Goal: Task Accomplishment & Management: Manage account settings

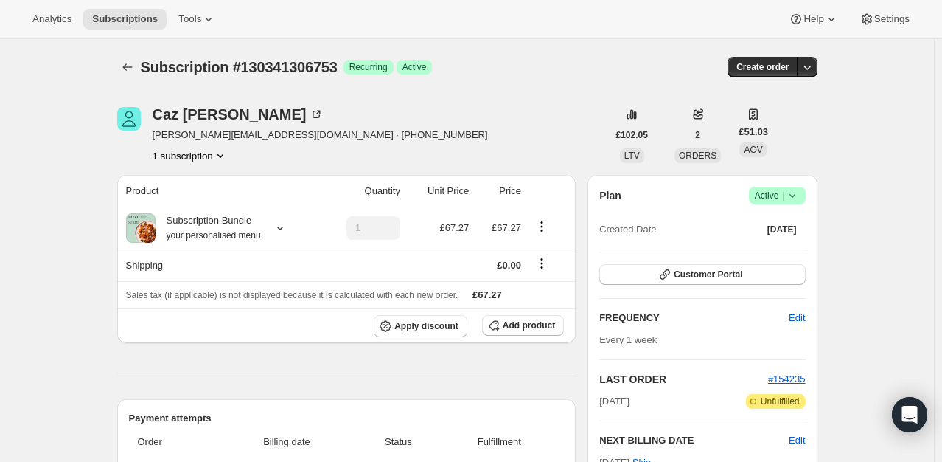
click at [793, 195] on icon at bounding box center [792, 195] width 15 height 15
click at [777, 246] on span "Cancel subscription" at bounding box center [781, 248] width 83 height 11
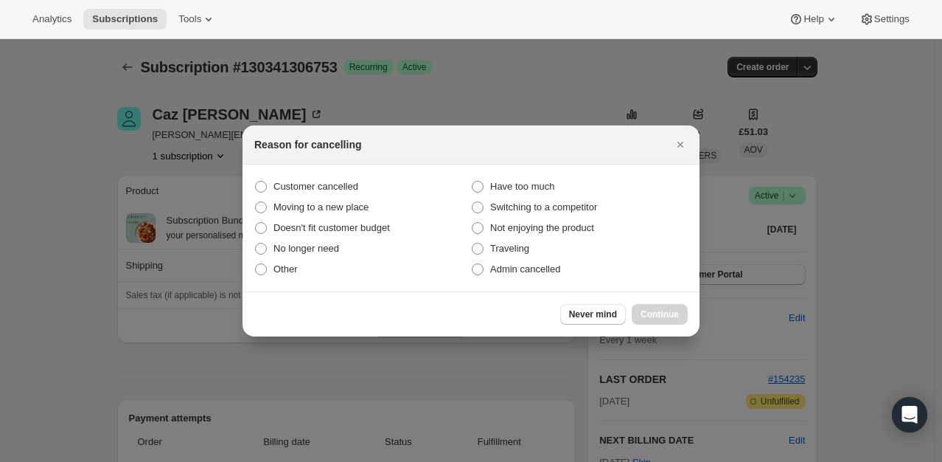
click at [311, 174] on section "Customer cancelled Have too much Moving to a new place Switching to a competito…" at bounding box center [471, 227] width 457 height 127
click at [310, 184] on span "Customer cancelled" at bounding box center [316, 186] width 85 height 11
click at [256, 181] on input "Customer cancelled" at bounding box center [255, 181] width 1 height 1
radio input "true"
click at [653, 311] on span "Continue" at bounding box center [660, 314] width 38 height 12
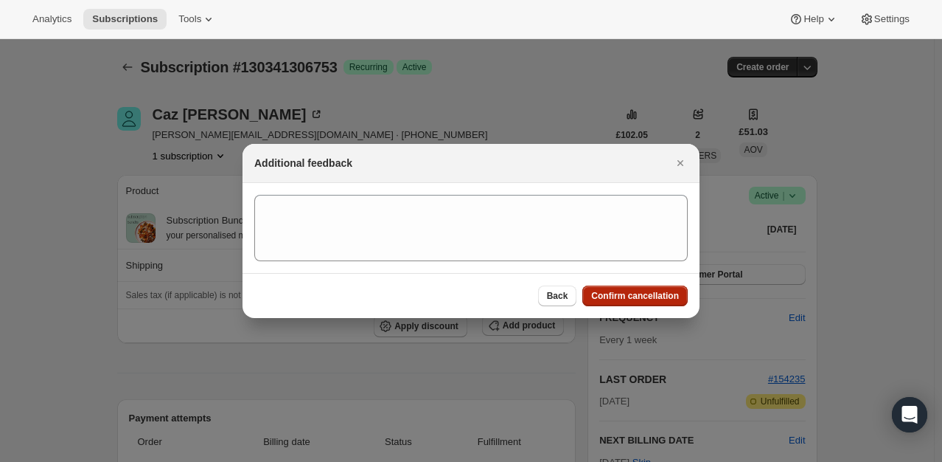
click at [640, 302] on button "Confirm cancellation" at bounding box center [634, 295] width 105 height 21
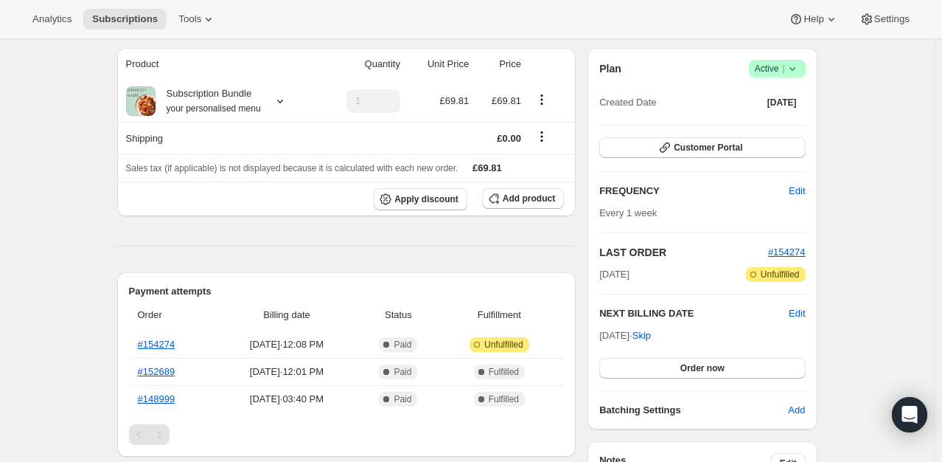
scroll to position [147, 0]
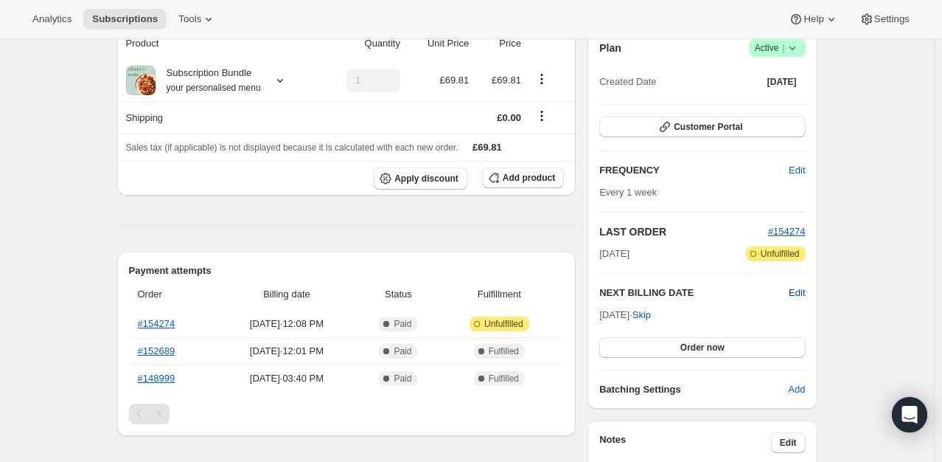
click at [801, 289] on span "Edit" at bounding box center [797, 292] width 16 height 15
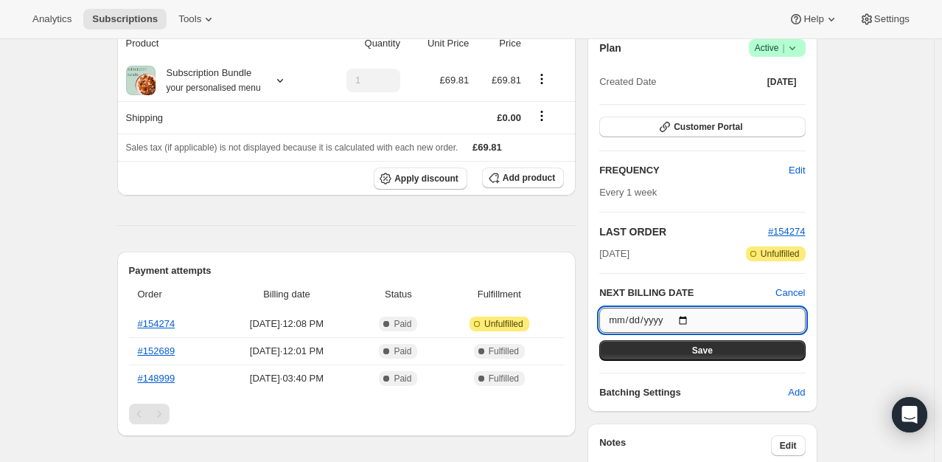
click at [686, 318] on input "2025-09-14" at bounding box center [702, 319] width 206 height 25
click at [686, 319] on input "2025-09-14" at bounding box center [702, 319] width 206 height 25
type input "2025-10-01"
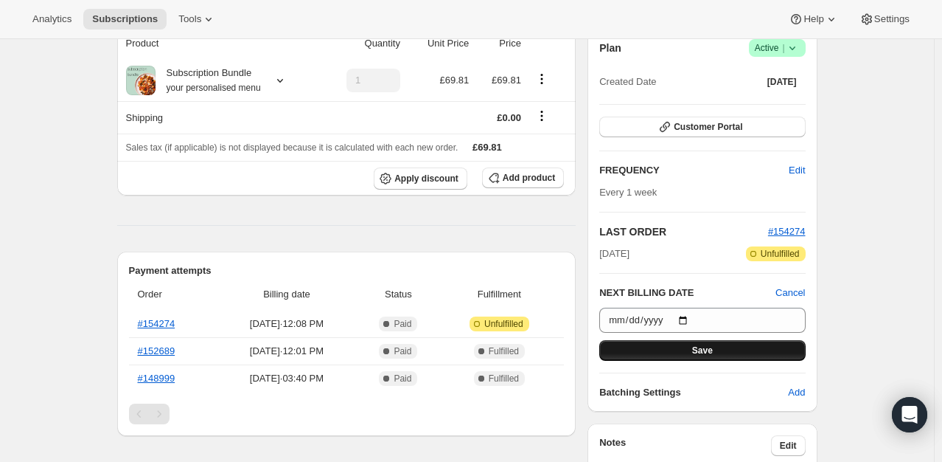
click at [681, 352] on button "Save" at bounding box center [702, 350] width 206 height 21
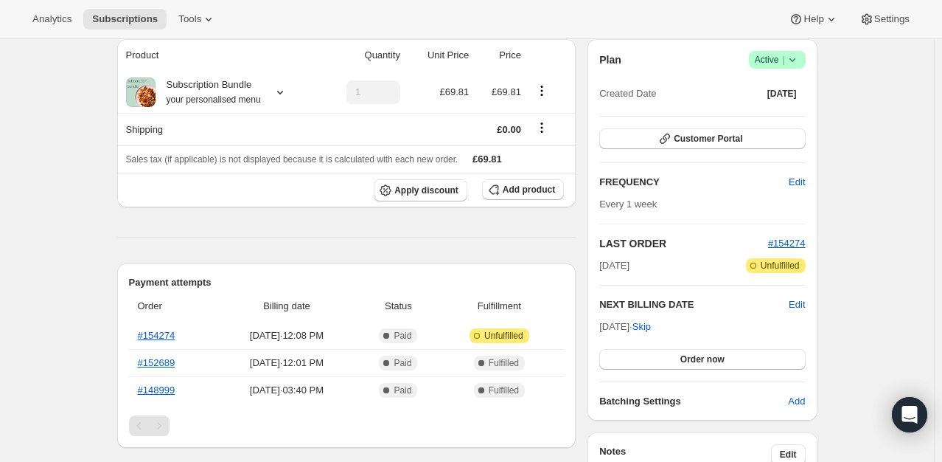
scroll to position [0, 0]
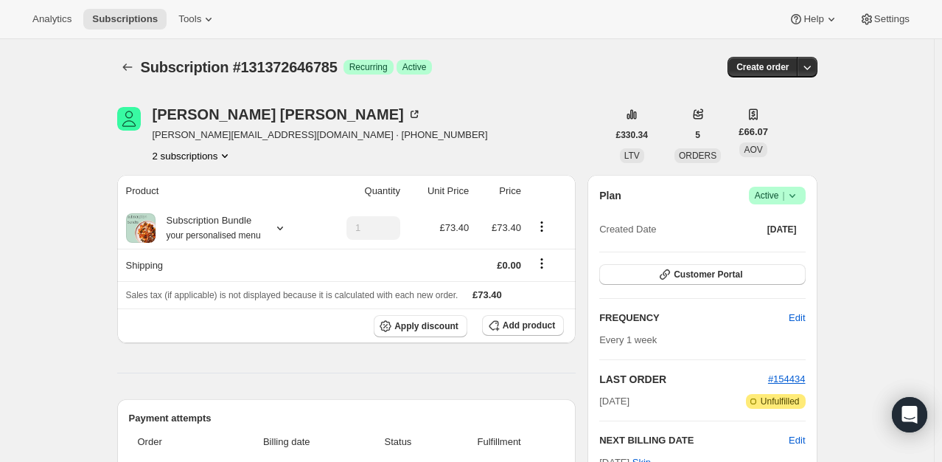
click at [796, 193] on icon at bounding box center [792, 195] width 15 height 15
click at [746, 251] on span "Cancel subscription" at bounding box center [781, 248] width 83 height 11
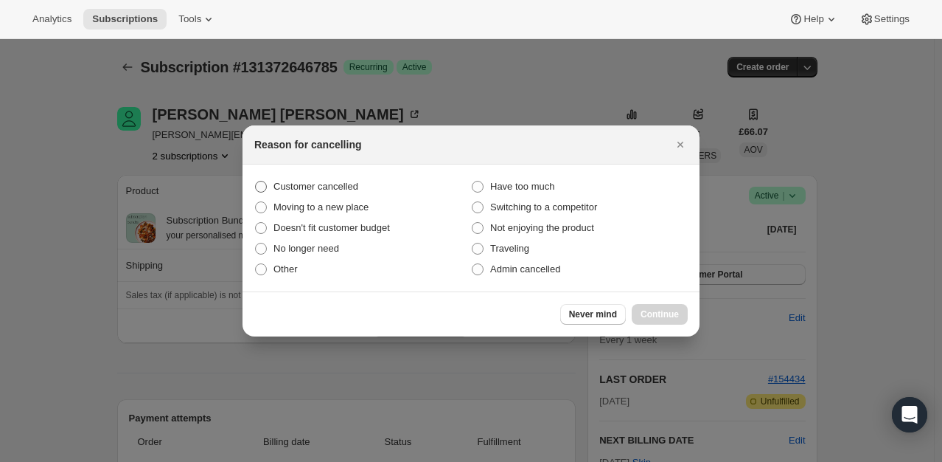
click at [284, 181] on span "Customer cancelled" at bounding box center [316, 186] width 85 height 11
click at [256, 181] on input "Customer cancelled" at bounding box center [255, 181] width 1 height 1
radio input "true"
click at [647, 310] on span "Continue" at bounding box center [660, 314] width 38 height 12
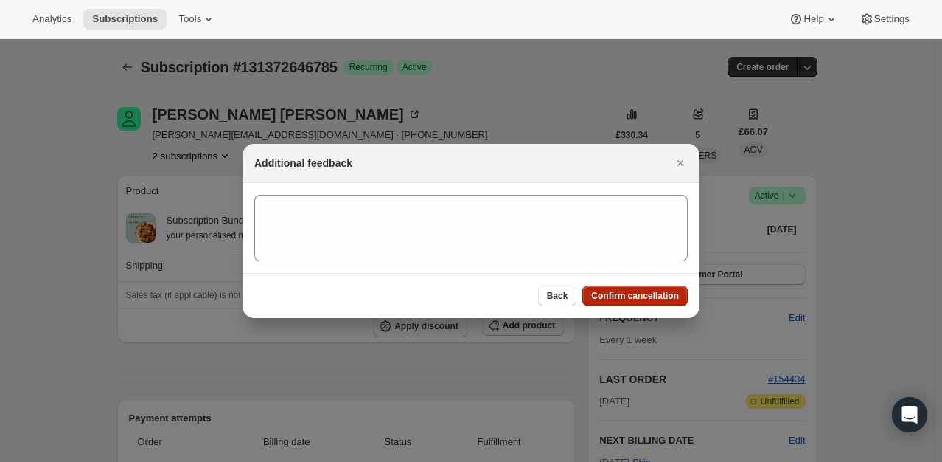
click at [617, 296] on span "Confirm cancellation" at bounding box center [635, 296] width 88 height 12
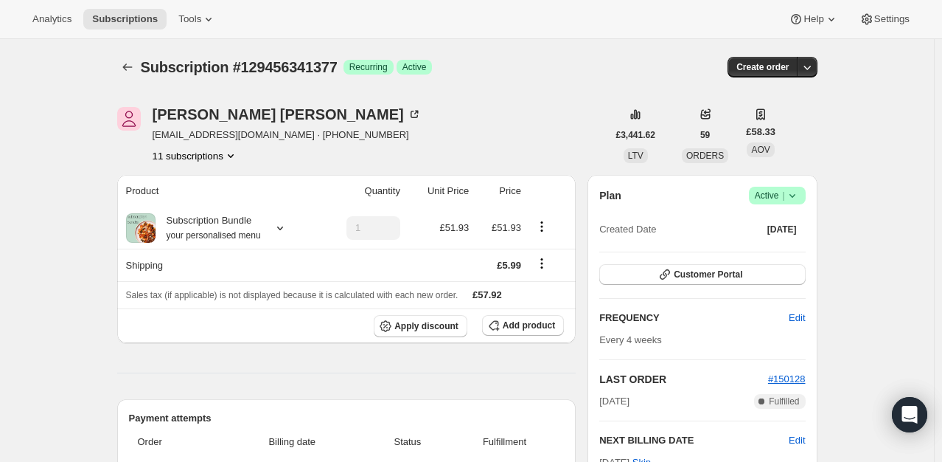
click at [800, 198] on icon at bounding box center [792, 195] width 15 height 15
click at [779, 221] on span "Pause subscription" at bounding box center [780, 223] width 81 height 11
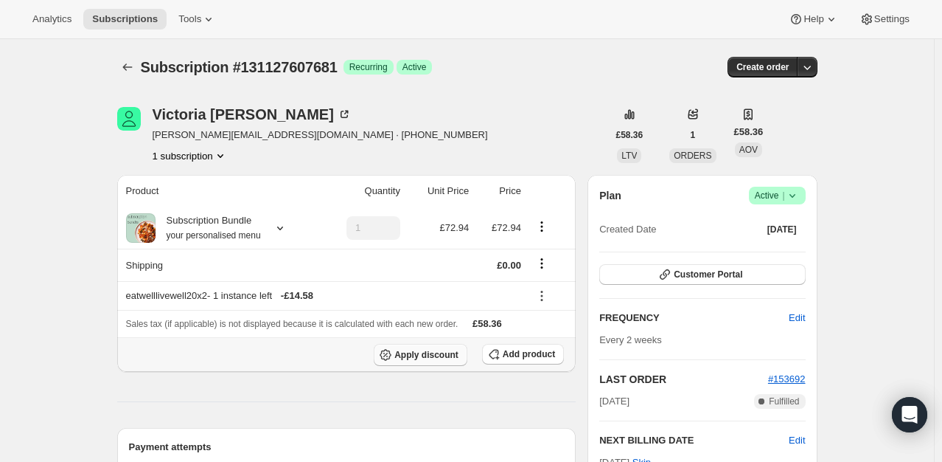
click at [428, 347] on button "Apply discount" at bounding box center [421, 355] width 94 height 22
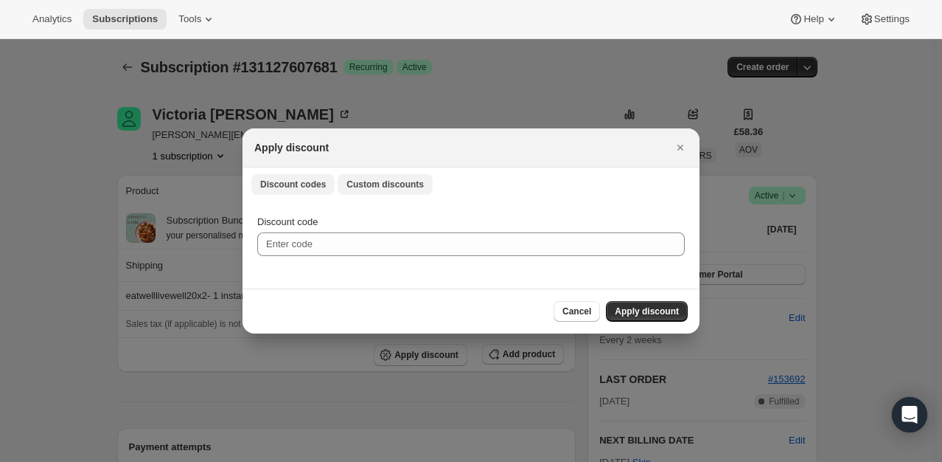
click at [404, 187] on span "Custom discounts" at bounding box center [385, 184] width 77 height 12
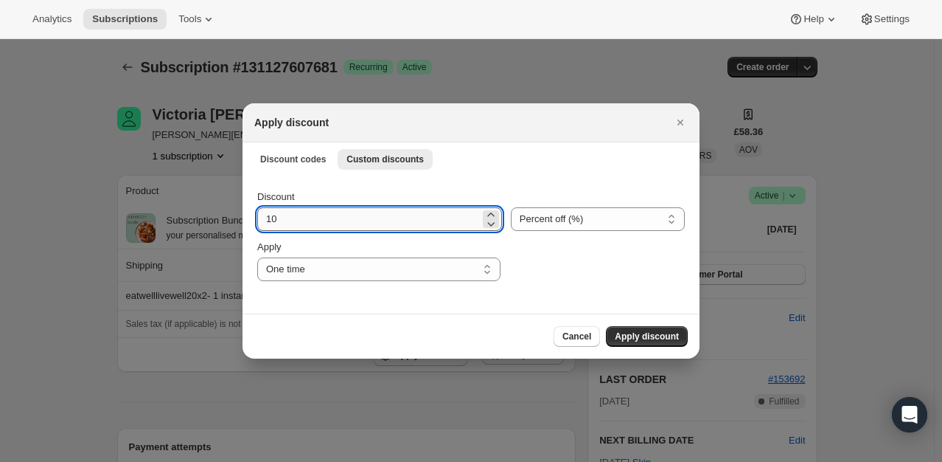
click at [324, 229] on input "10" at bounding box center [368, 219] width 223 height 24
type input "100"
click at [628, 332] on span "Apply discount" at bounding box center [647, 336] width 64 height 12
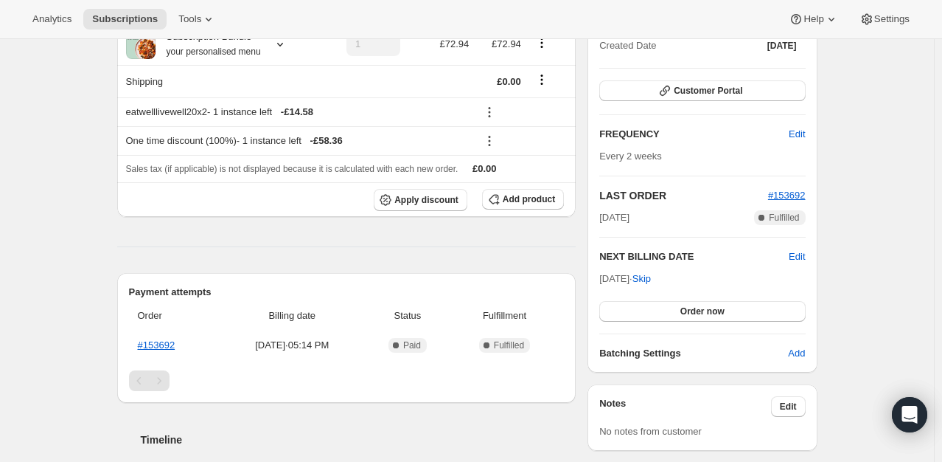
scroll to position [221, 0]
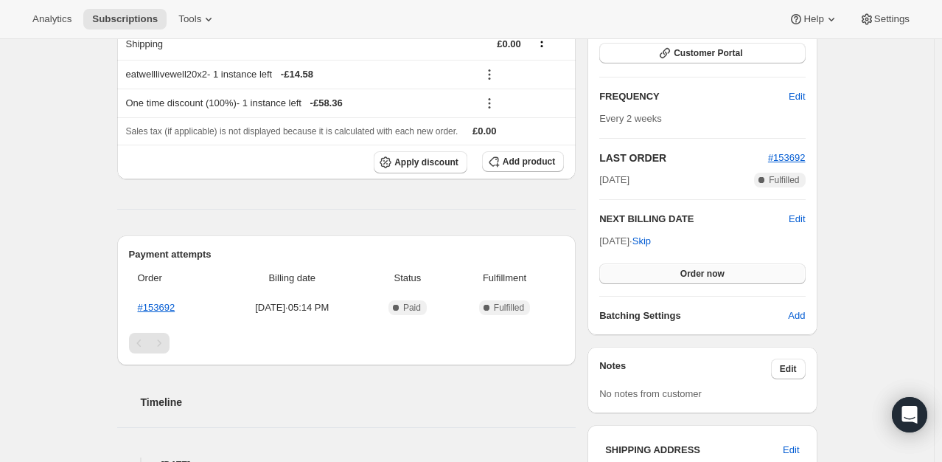
click at [692, 270] on span "Order now" at bounding box center [703, 274] width 44 height 12
click at [692, 270] on span "Click to confirm" at bounding box center [702, 274] width 67 height 12
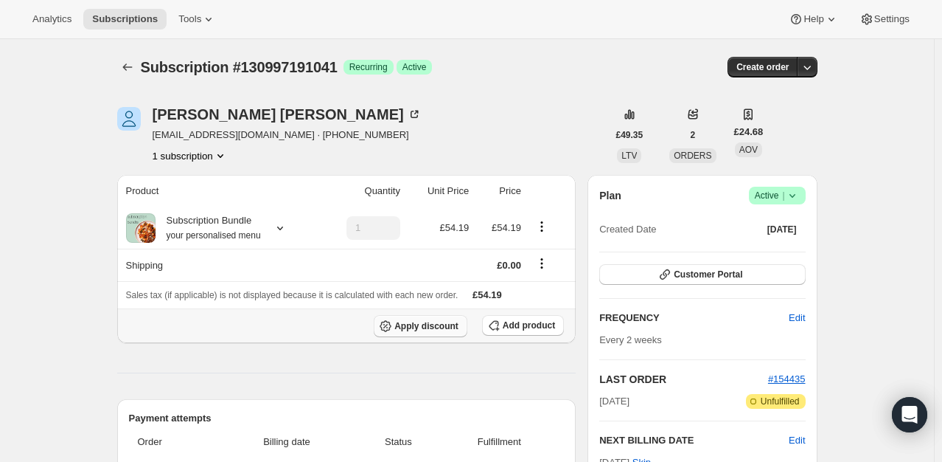
click at [435, 330] on span "Apply discount" at bounding box center [426, 326] width 64 height 12
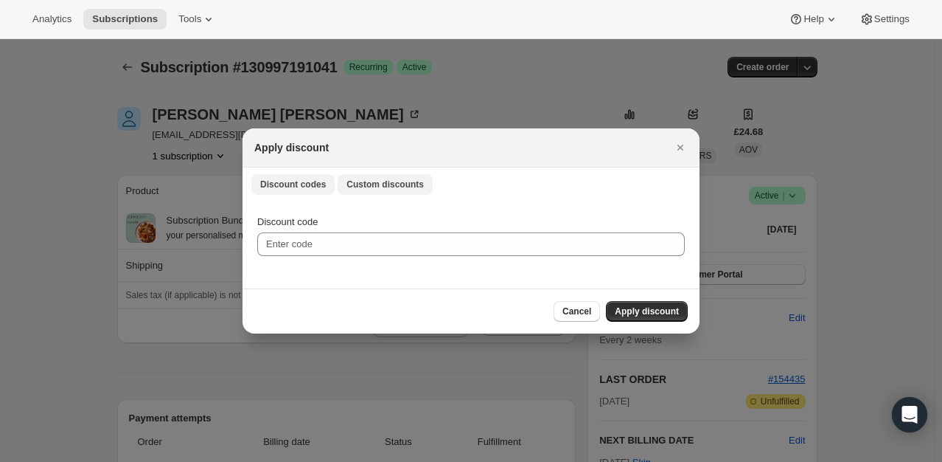
click at [378, 186] on span "Custom discounts" at bounding box center [385, 184] width 77 height 12
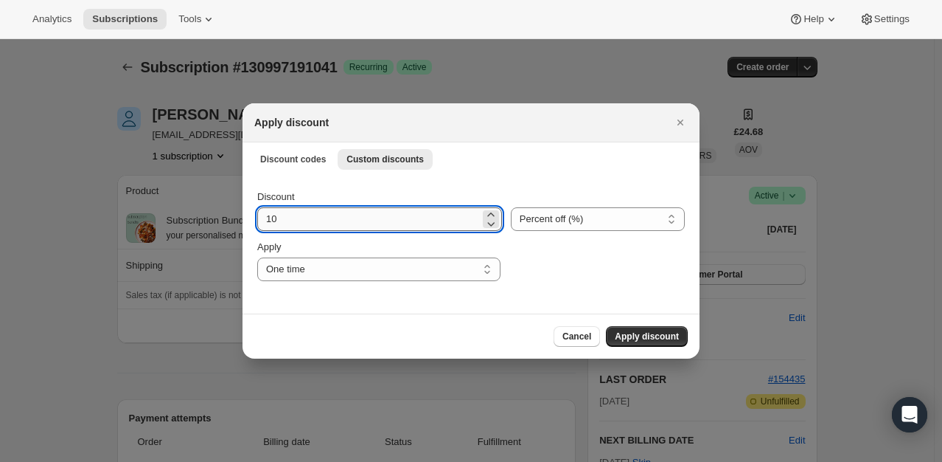
click at [346, 226] on input "10" at bounding box center [368, 219] width 223 height 24
type input "1"
type input "20"
click at [644, 338] on span "Apply discount" at bounding box center [647, 336] width 64 height 12
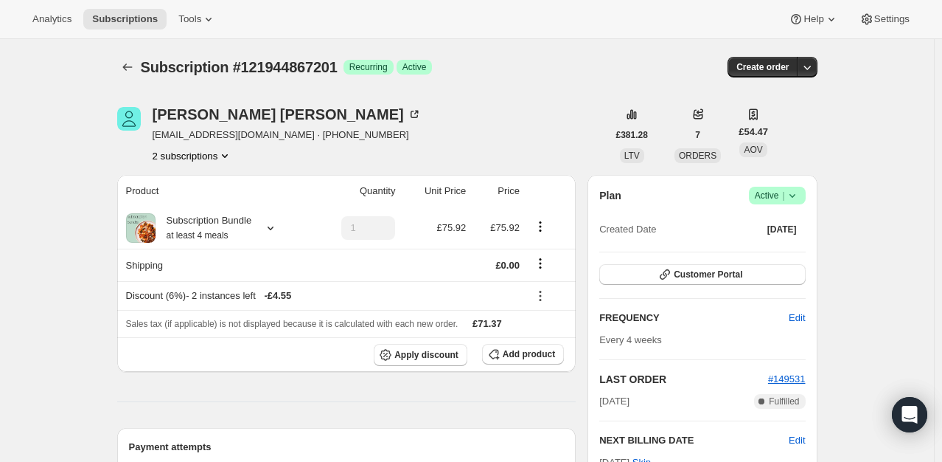
click at [795, 192] on icon at bounding box center [792, 195] width 15 height 15
click at [774, 231] on span "Pause subscription" at bounding box center [781, 224] width 83 height 15
